Goal: Book appointment/travel/reservation

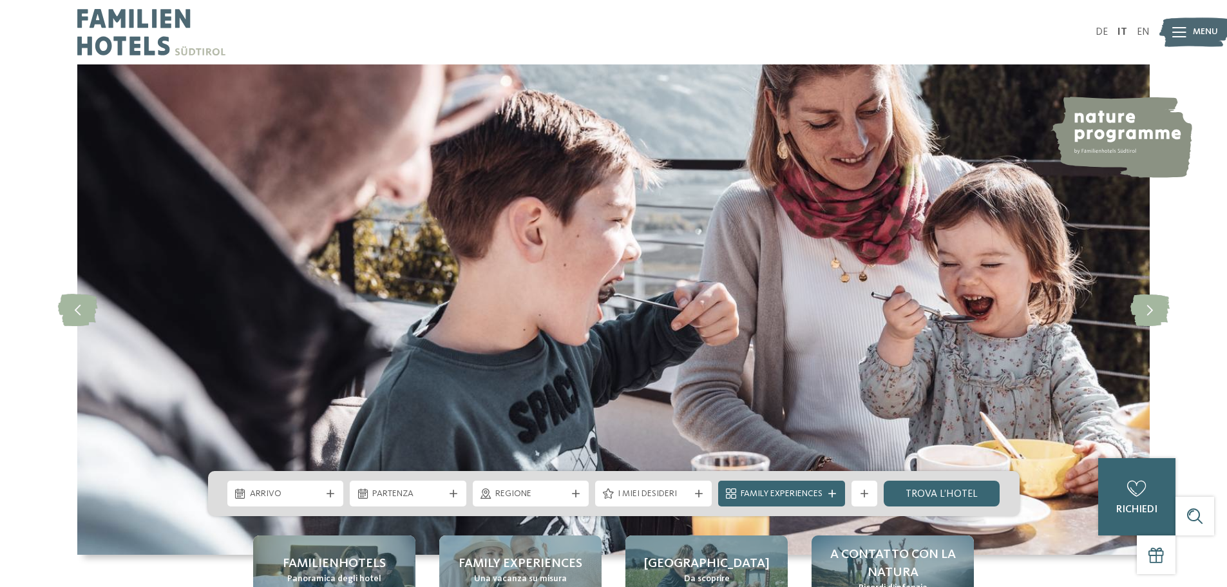
click at [1098, 39] on div "DE IT EN Menu" at bounding box center [882, 32] width 537 height 64
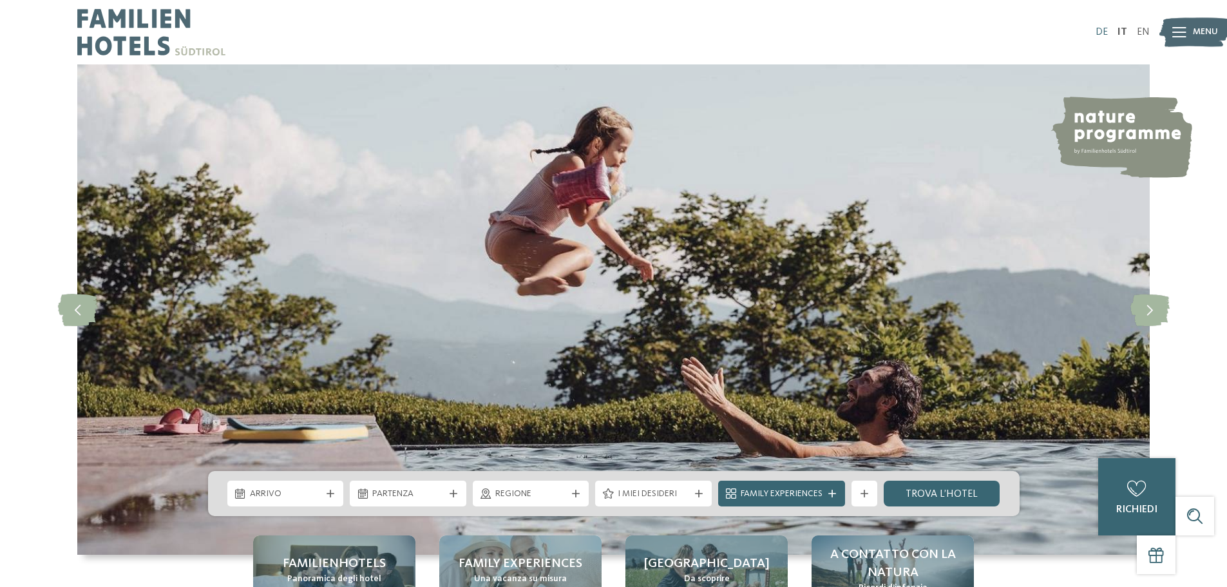
click at [1101, 27] on div "DE IT EN Menu" at bounding box center [882, 32] width 537 height 64
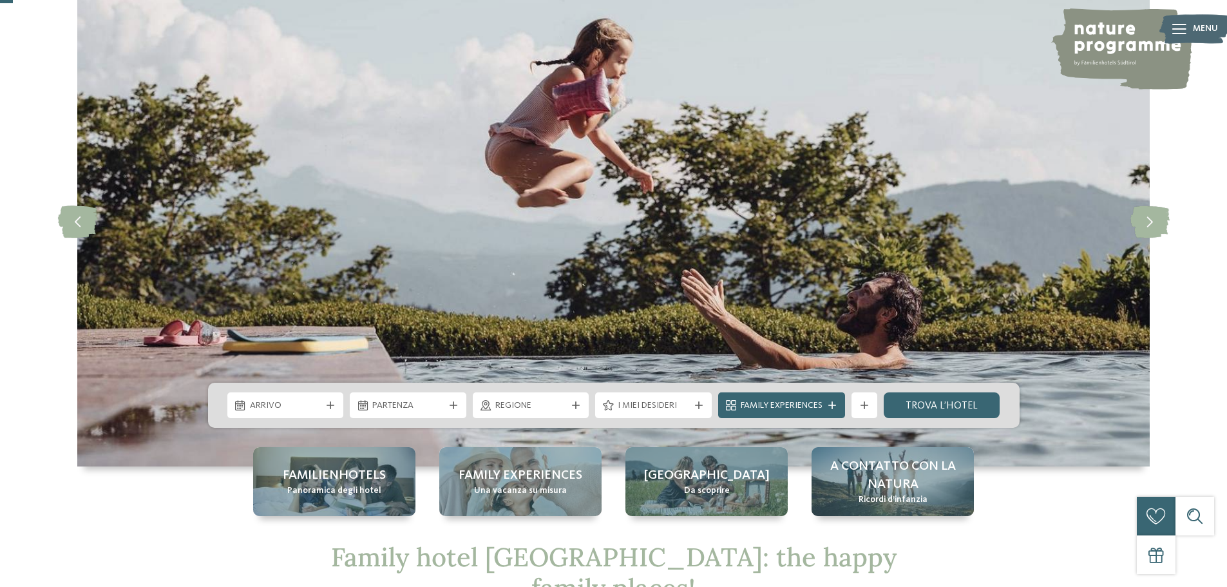
scroll to position [64, 0]
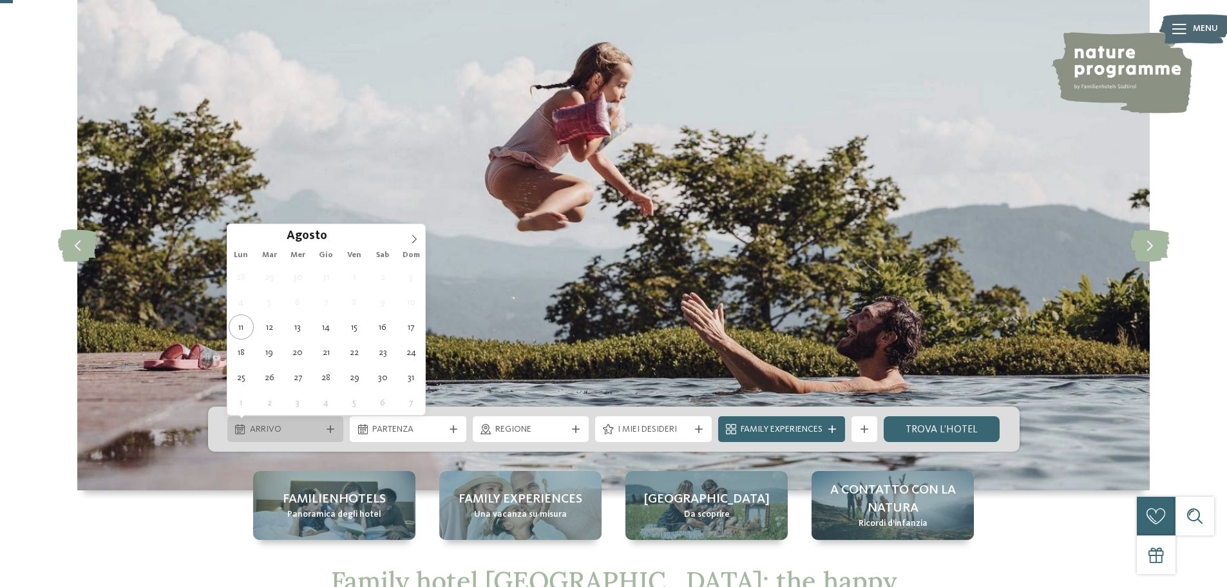
click at [332, 429] on icon at bounding box center [331, 429] width 8 height 8
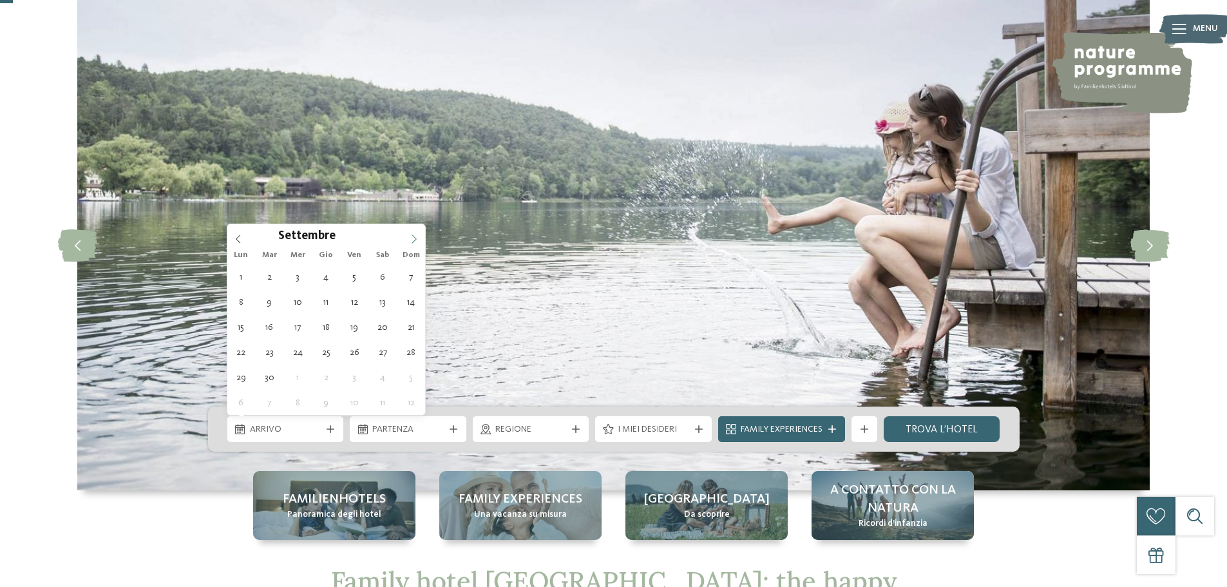
click at [415, 238] on icon at bounding box center [414, 238] width 9 height 9
type div "[DATE]"
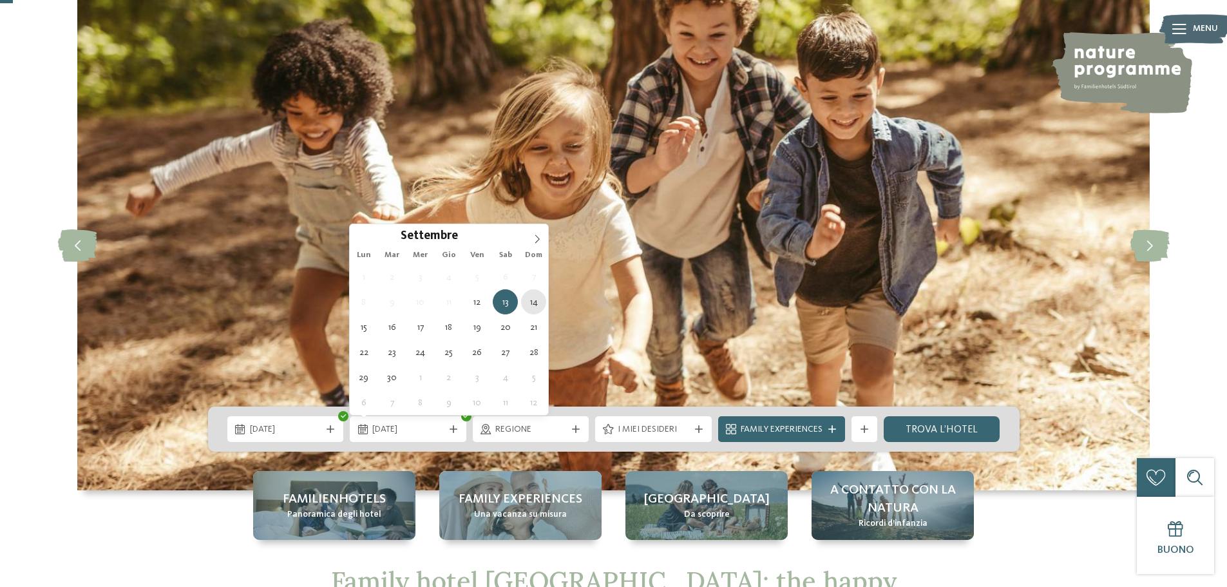
type div "[DATE]"
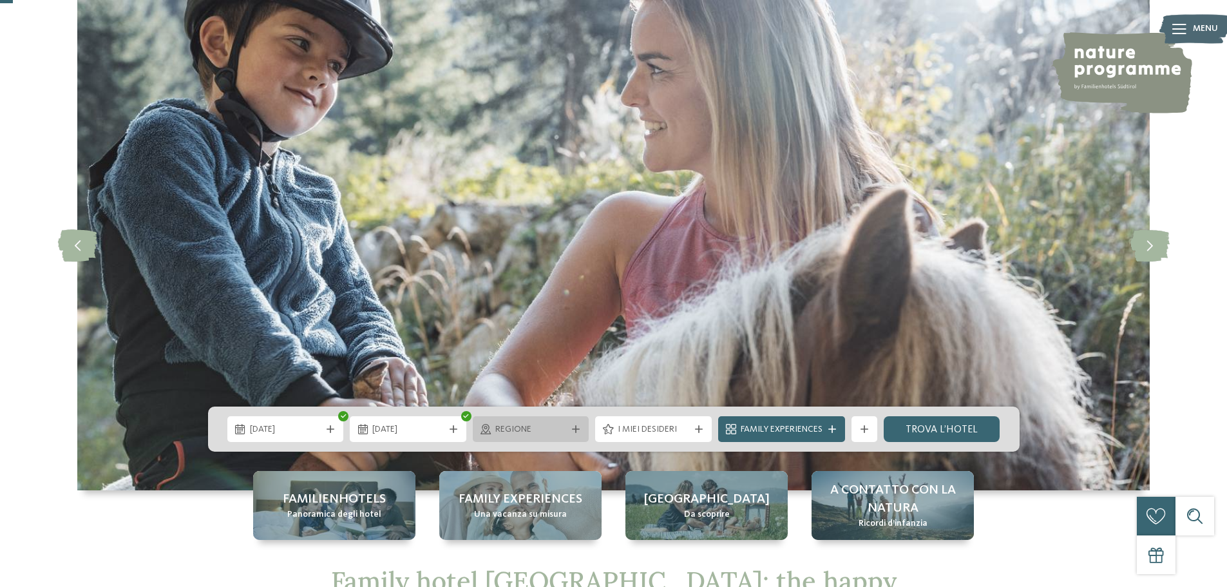
click at [574, 430] on icon at bounding box center [576, 429] width 8 height 8
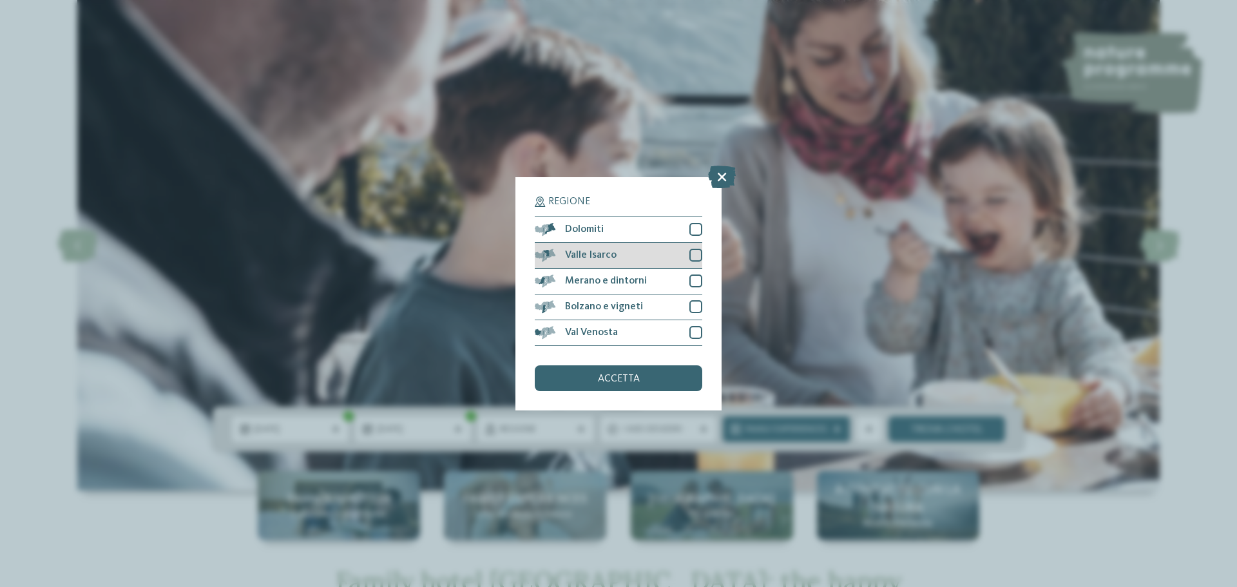
click at [692, 252] on div at bounding box center [695, 255] width 13 height 13
click at [628, 376] on span "accetta" at bounding box center [619, 379] width 42 height 10
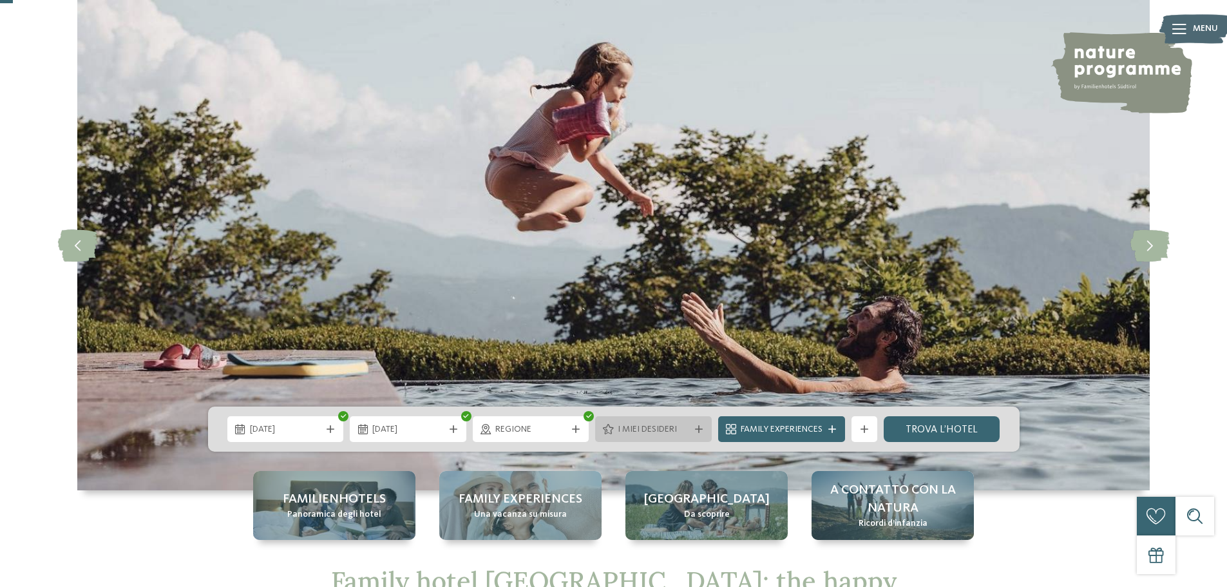
click at [699, 430] on icon at bounding box center [699, 429] width 8 height 8
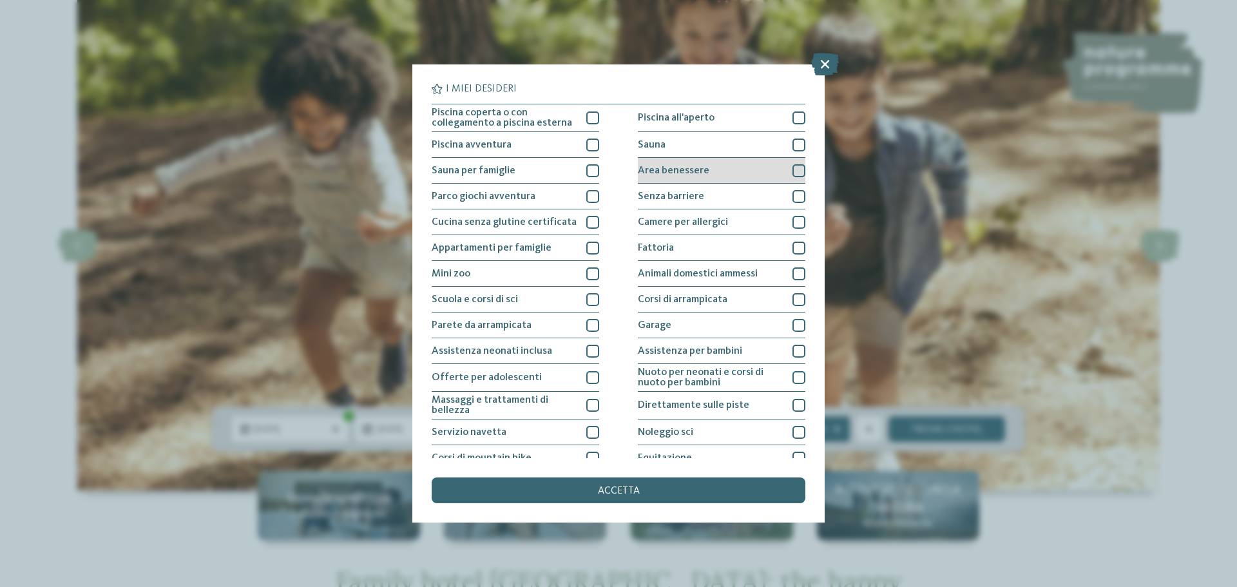
click at [792, 168] on div at bounding box center [798, 170] width 13 height 13
click at [627, 490] on span "accetta" at bounding box center [619, 491] width 42 height 10
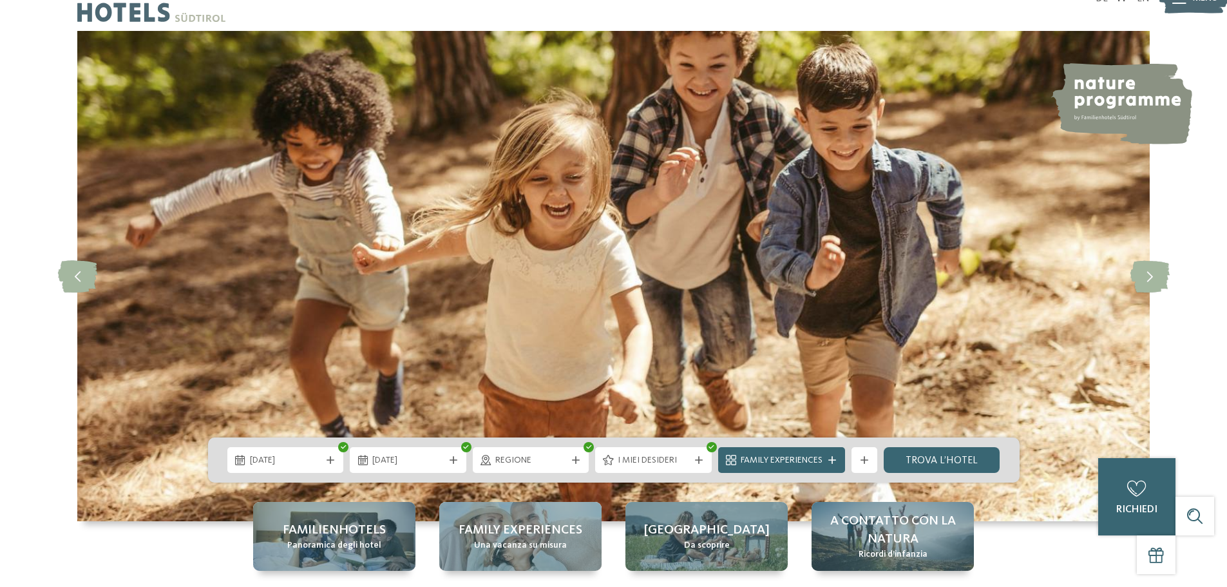
scroll to position [0, 0]
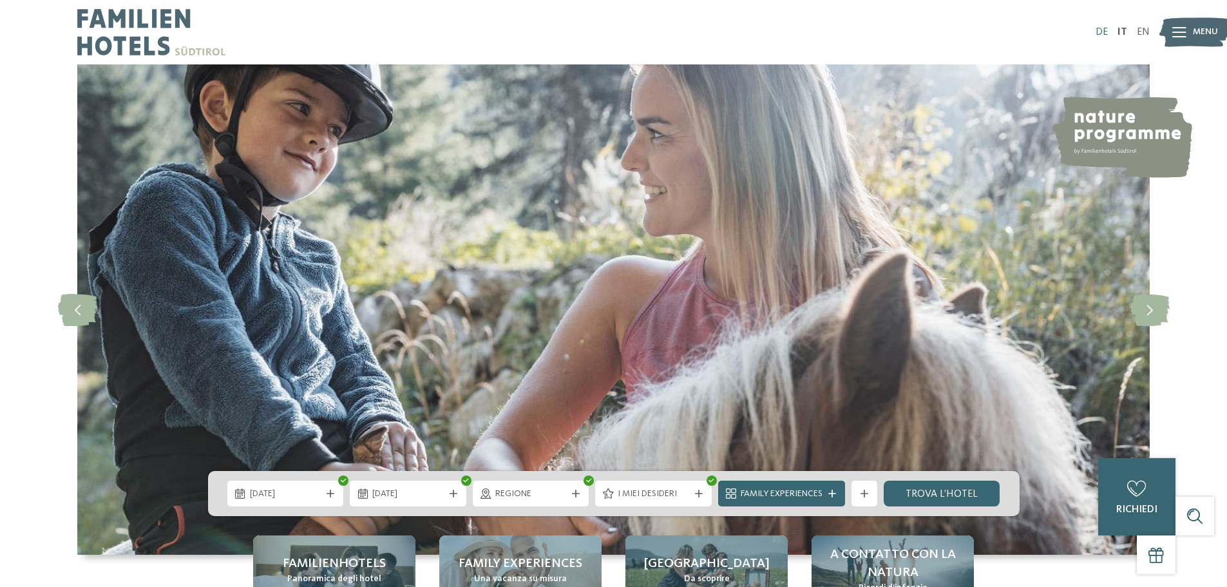
click at [1097, 37] on link "DE" at bounding box center [1102, 32] width 12 height 10
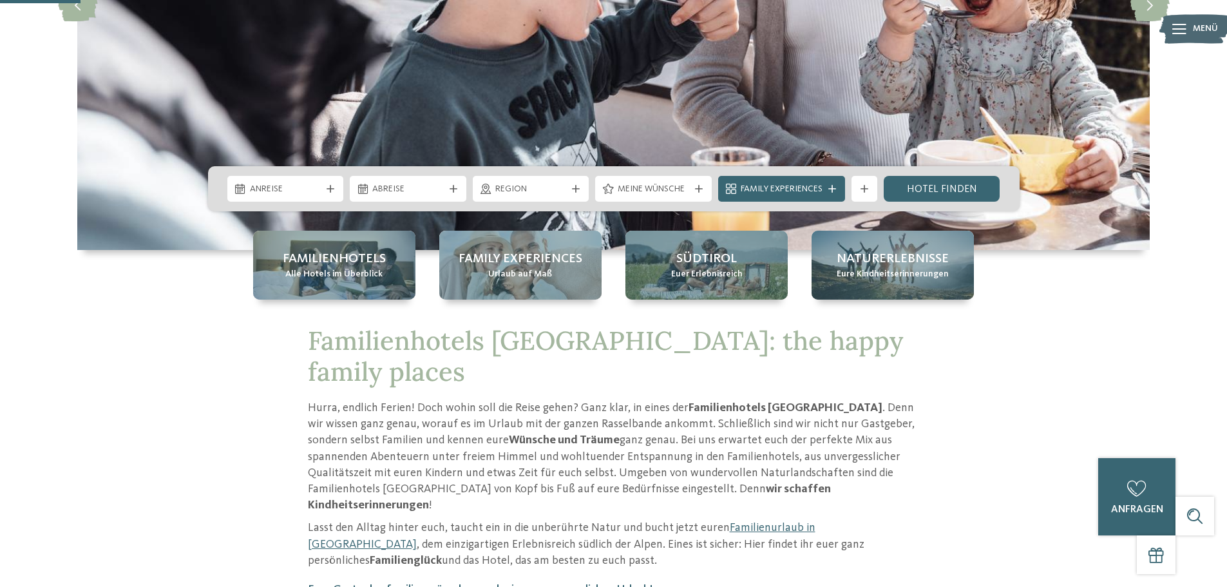
scroll to position [258, 0]
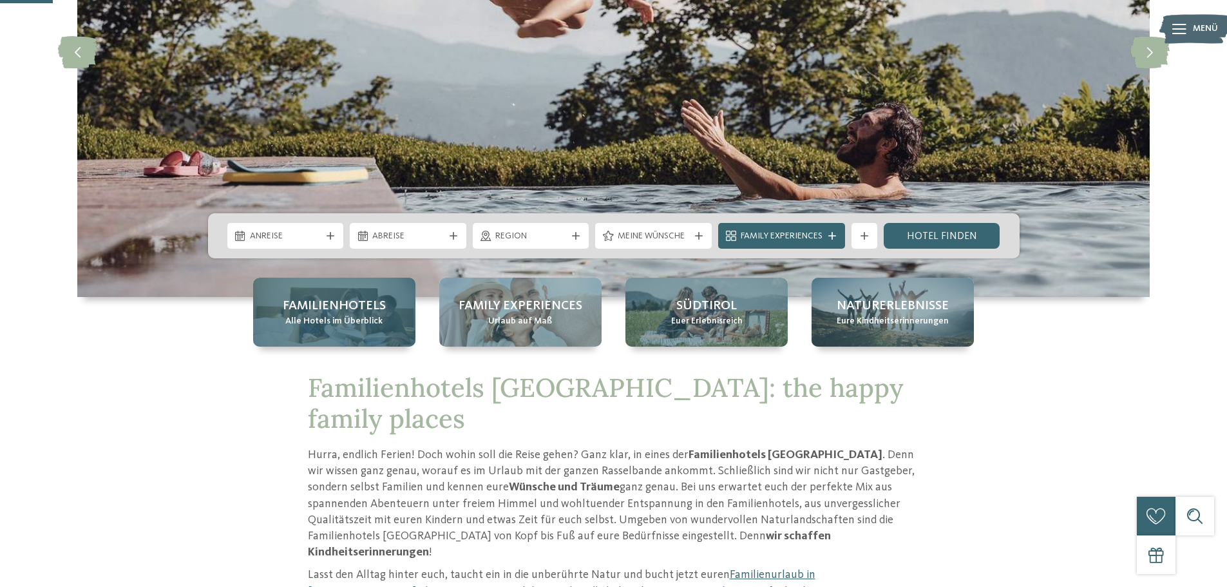
click at [352, 317] on span "Alle Hotels im Überblick" at bounding box center [333, 321] width 97 height 13
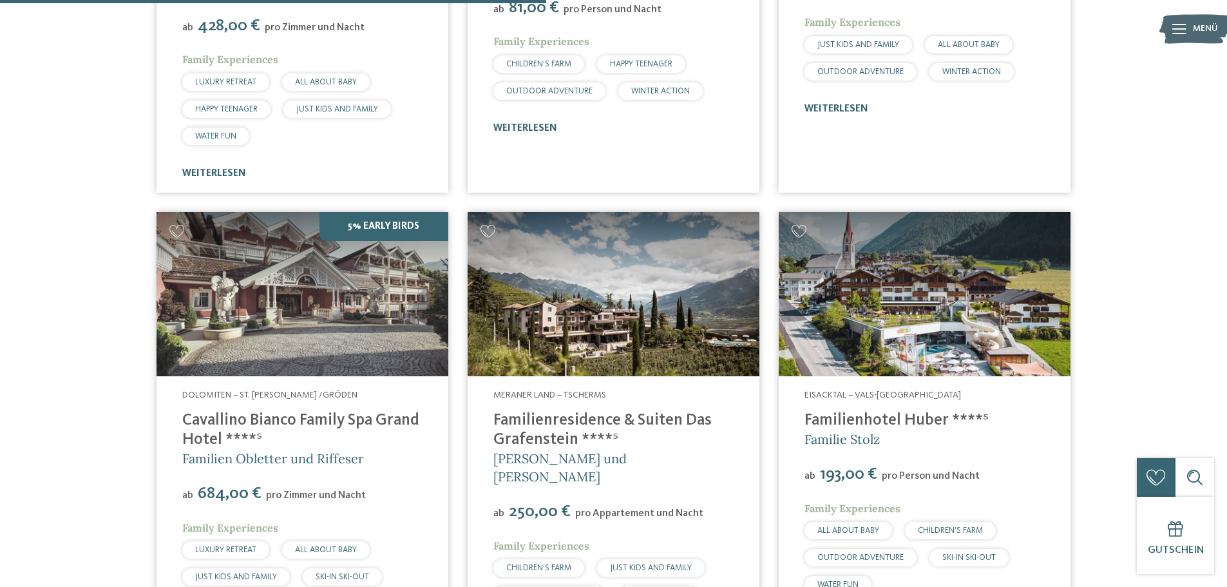
scroll to position [2190, 0]
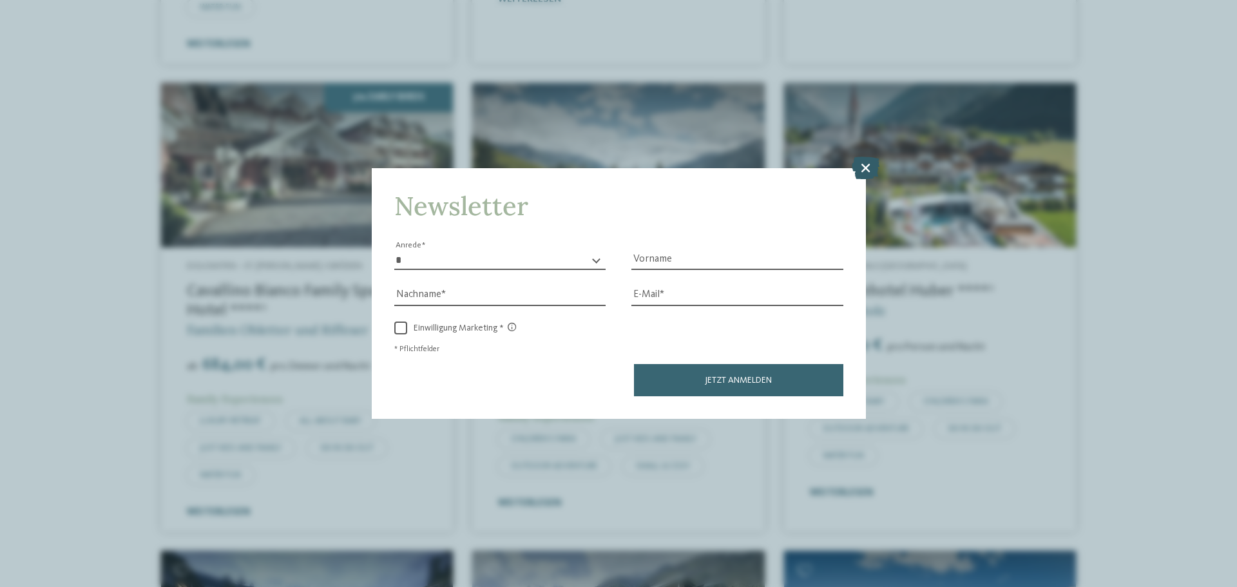
click at [863, 167] on icon at bounding box center [866, 168] width 28 height 23
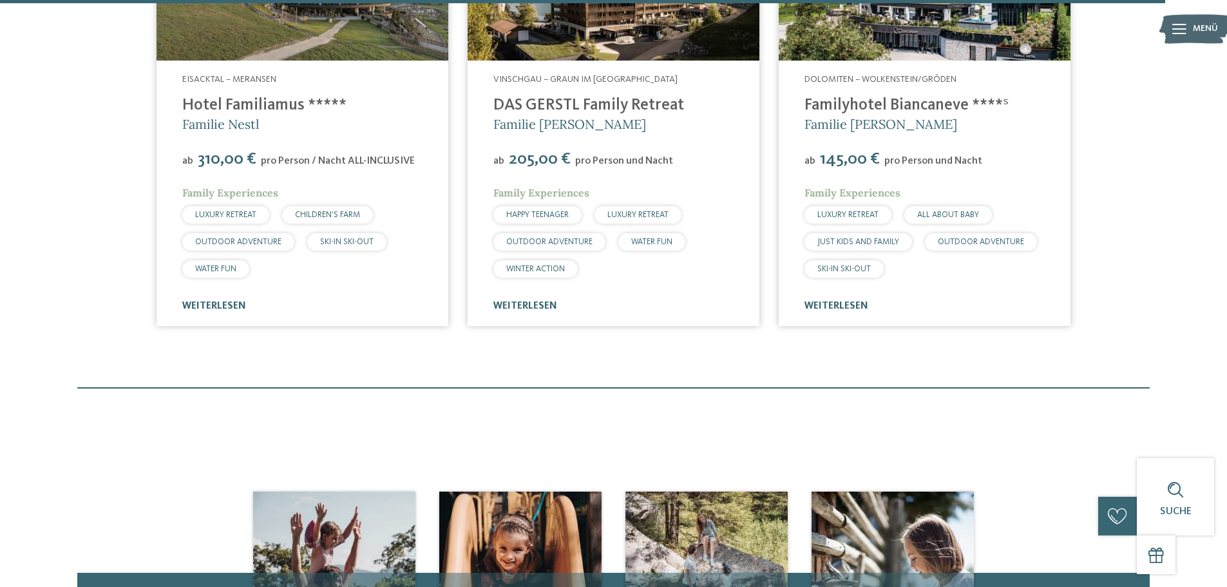
scroll to position [3994, 0]
